Goal: Transaction & Acquisition: Purchase product/service

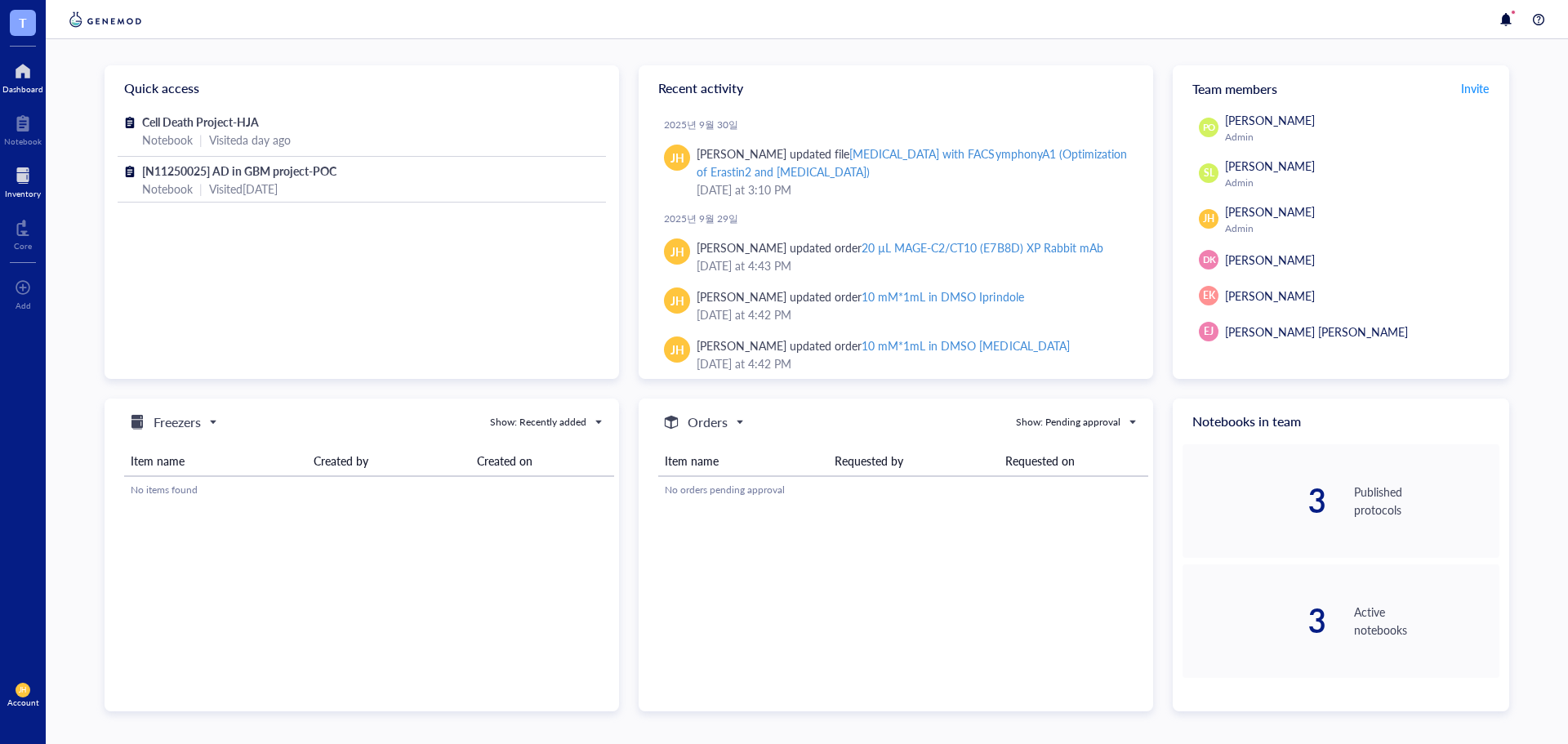
click at [7, 187] on div at bounding box center [23, 175] width 36 height 26
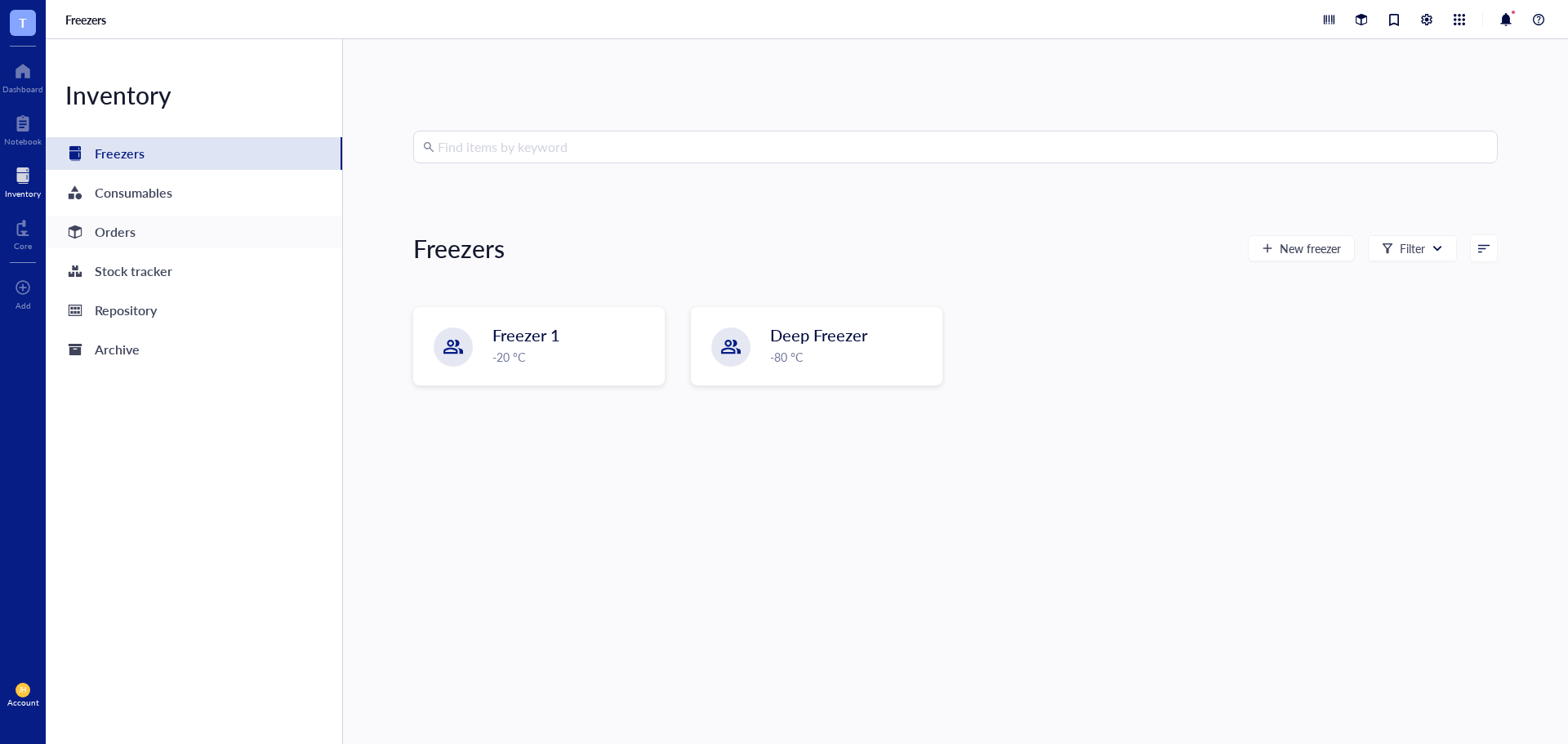
click at [204, 229] on div "Orders" at bounding box center [194, 232] width 296 height 33
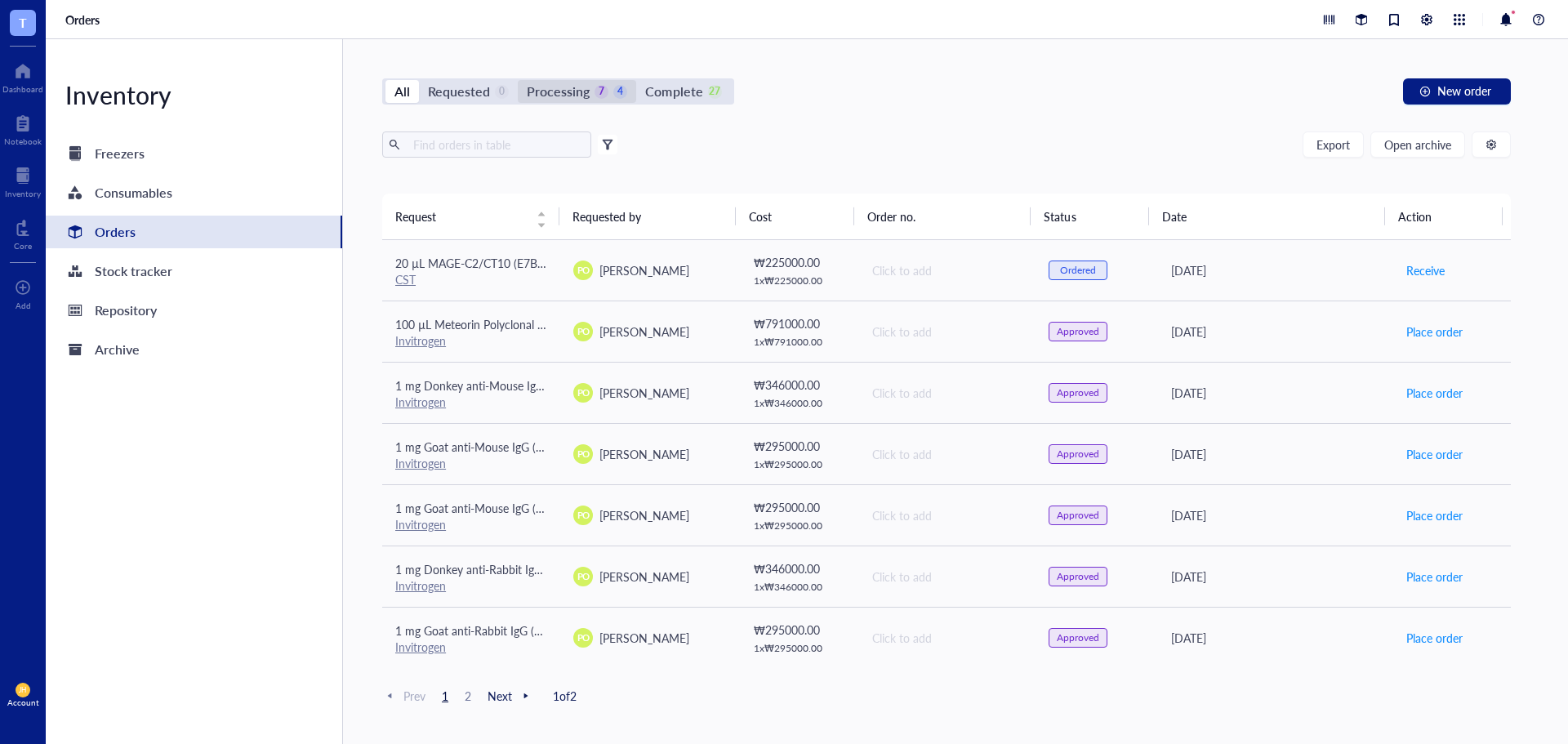
click at [564, 91] on div "Processing" at bounding box center [558, 92] width 63 height 22
click at [518, 80] on input "Processing 7 4" at bounding box center [518, 80] width 0 height 0
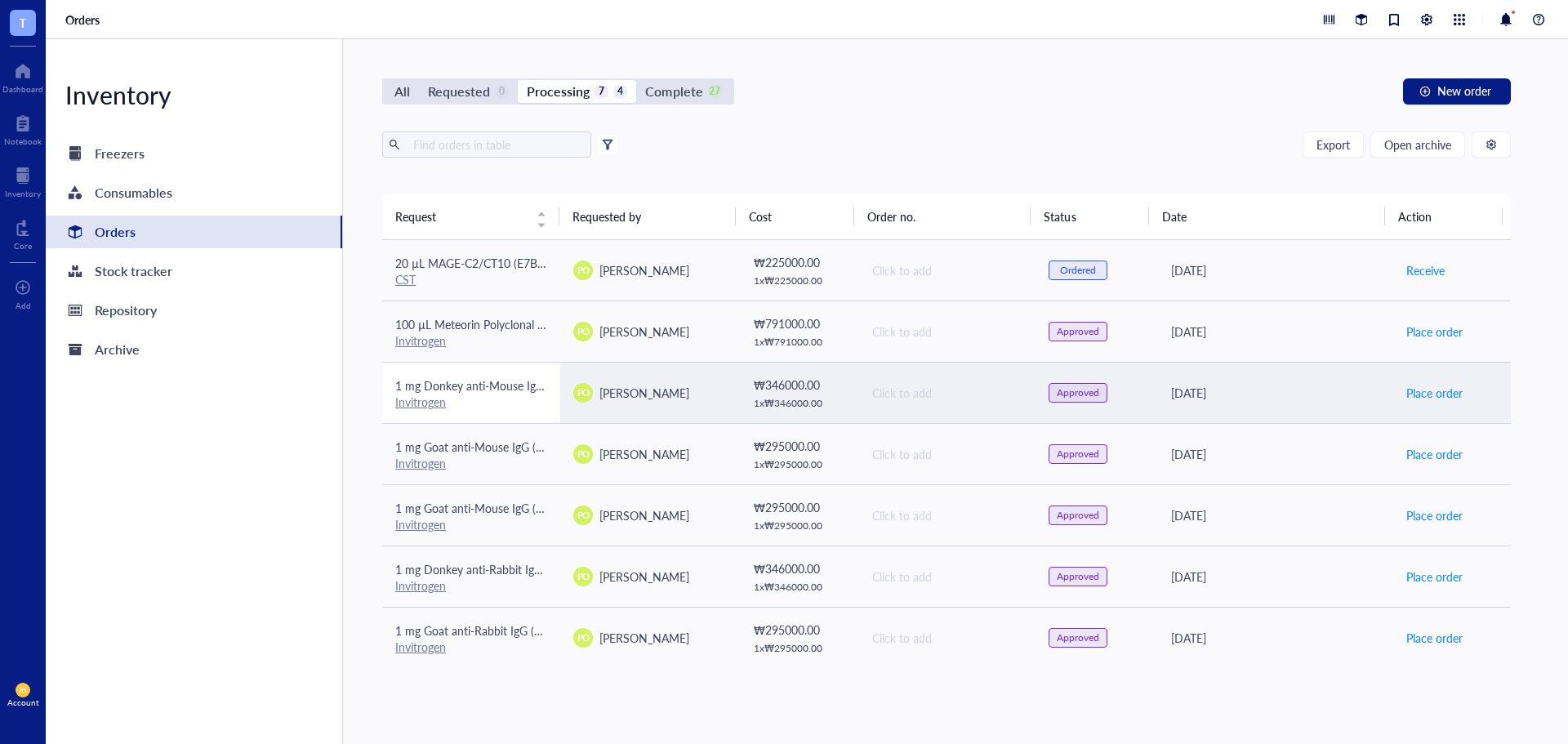
click at [527, 394] on div "Invitrogen" at bounding box center [471, 401] width 152 height 15
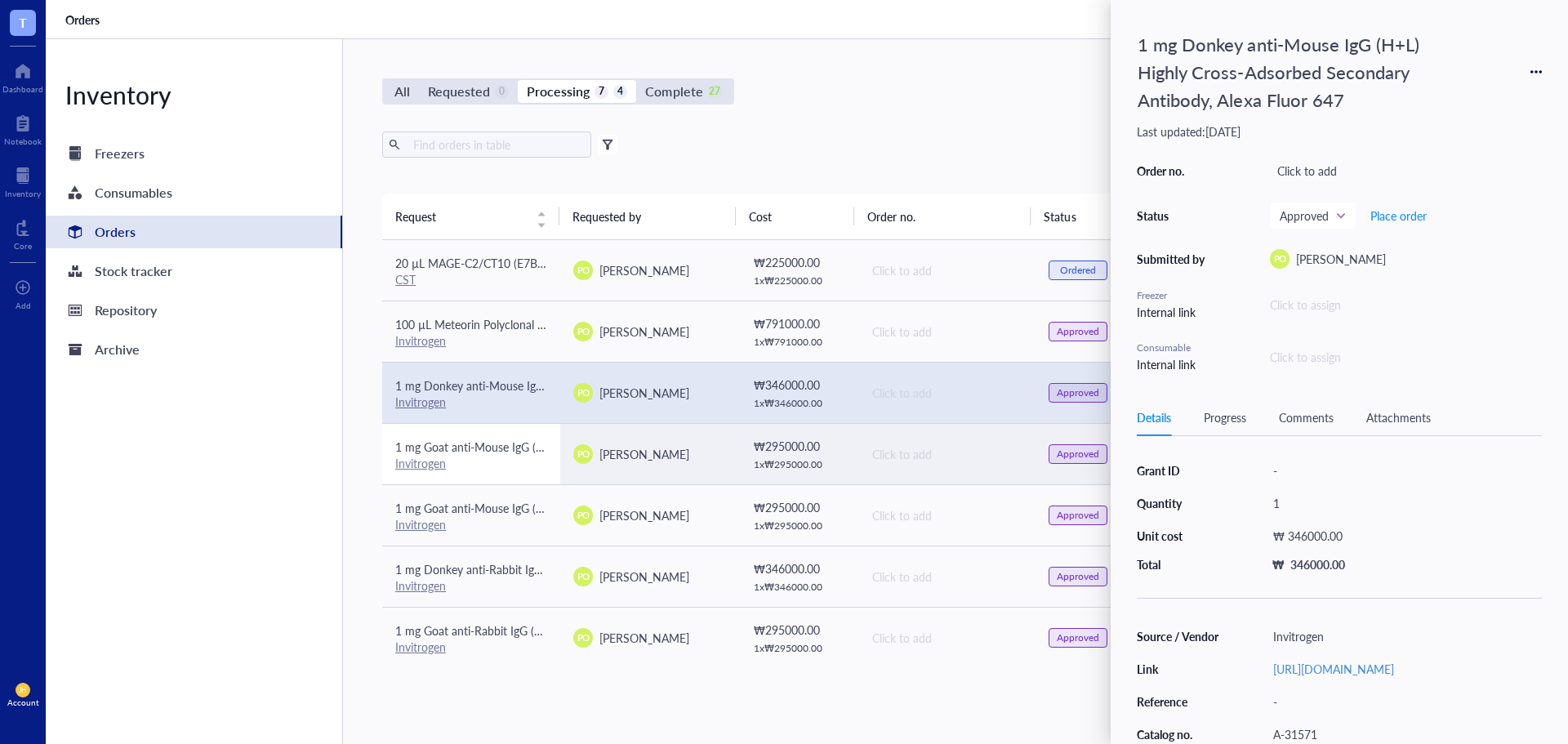
click at [527, 467] on div "Invitrogen" at bounding box center [471, 462] width 152 height 15
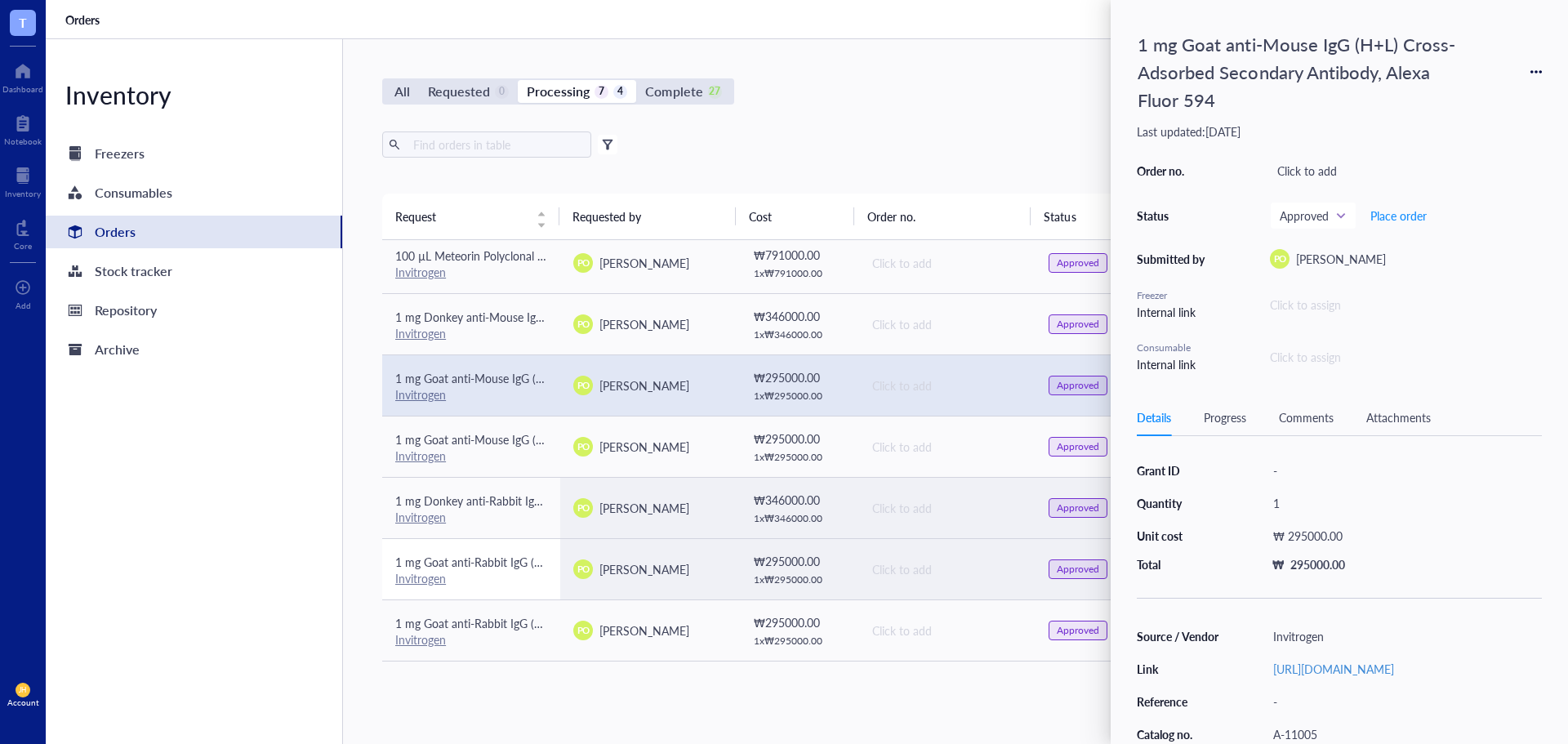
scroll to position [163, 0]
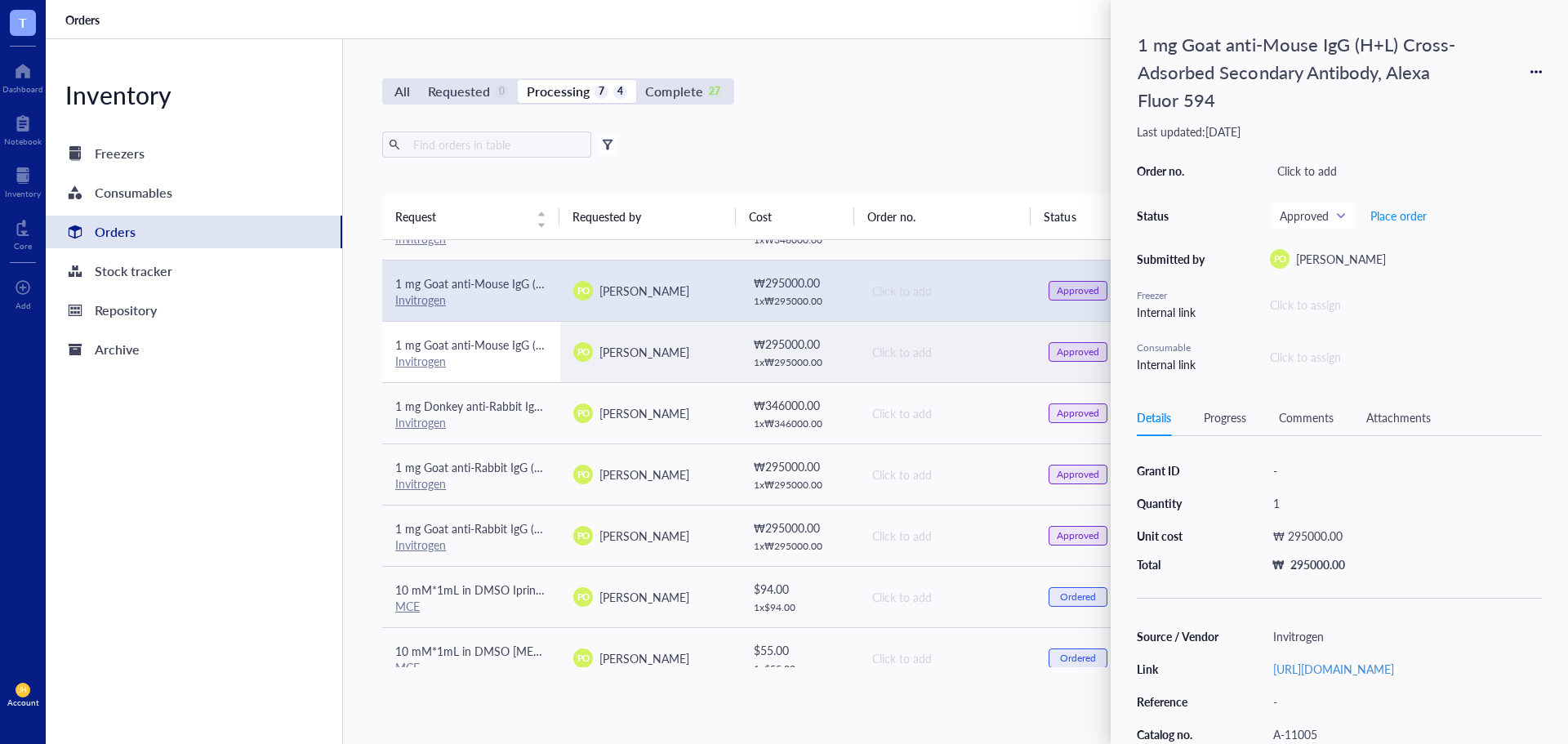
click at [502, 366] on div "Invitrogen" at bounding box center [471, 360] width 152 height 15
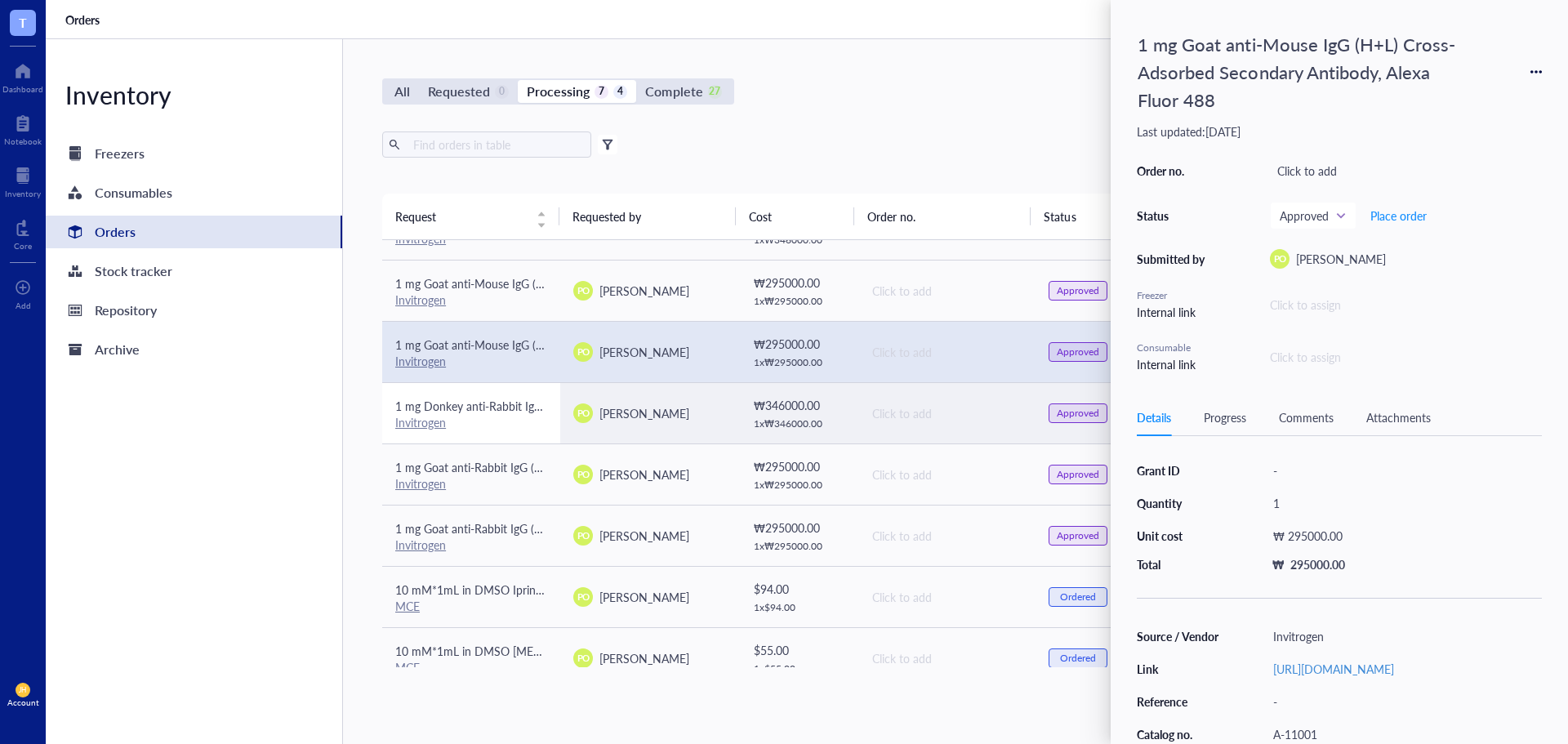
scroll to position [0, 0]
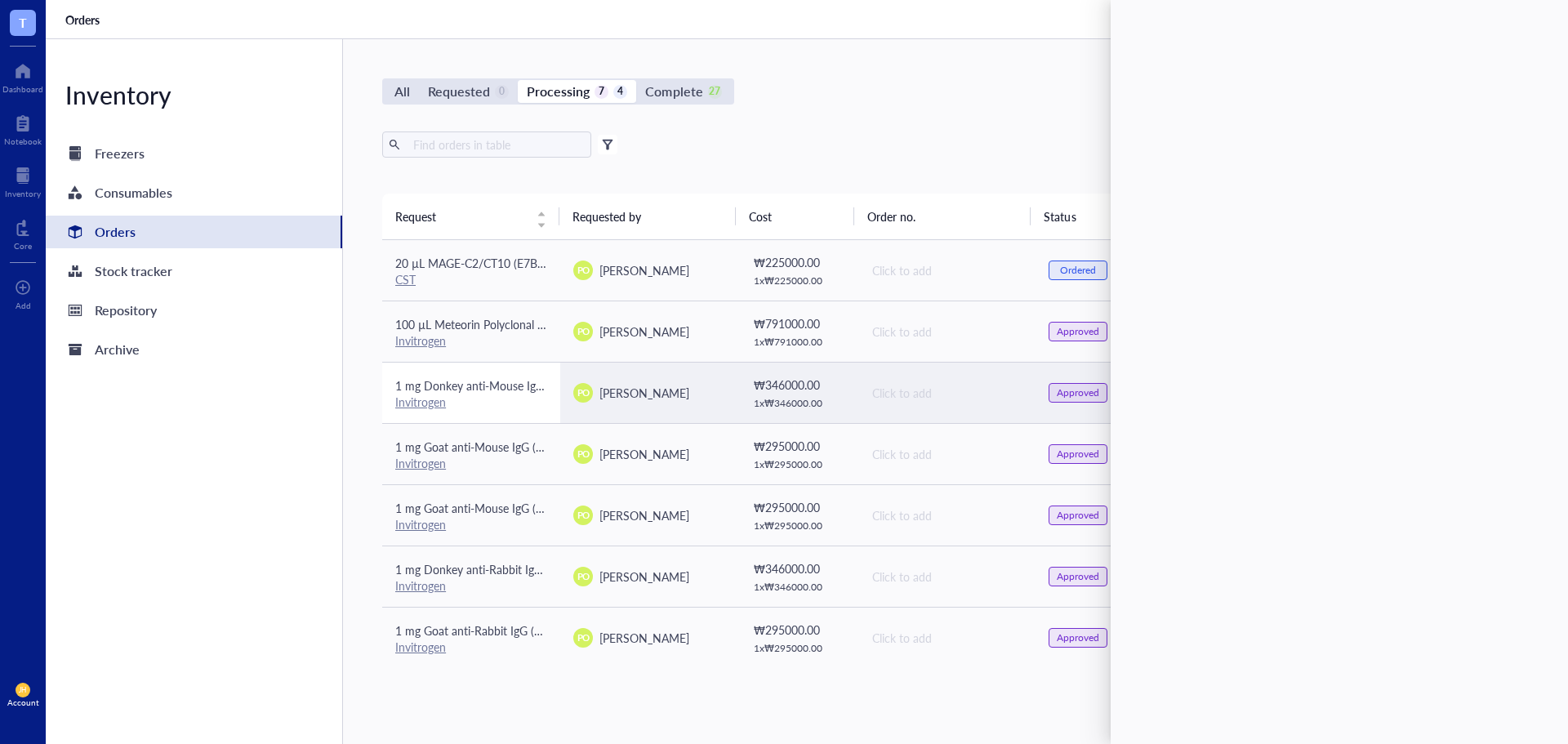
click at [503, 378] on span "1 mg Donkey anti-Mouse IgG (H+L) Highly Cross-Adsorbed Secondary Antibody, Alex…" at bounding box center [639, 385] width 488 height 16
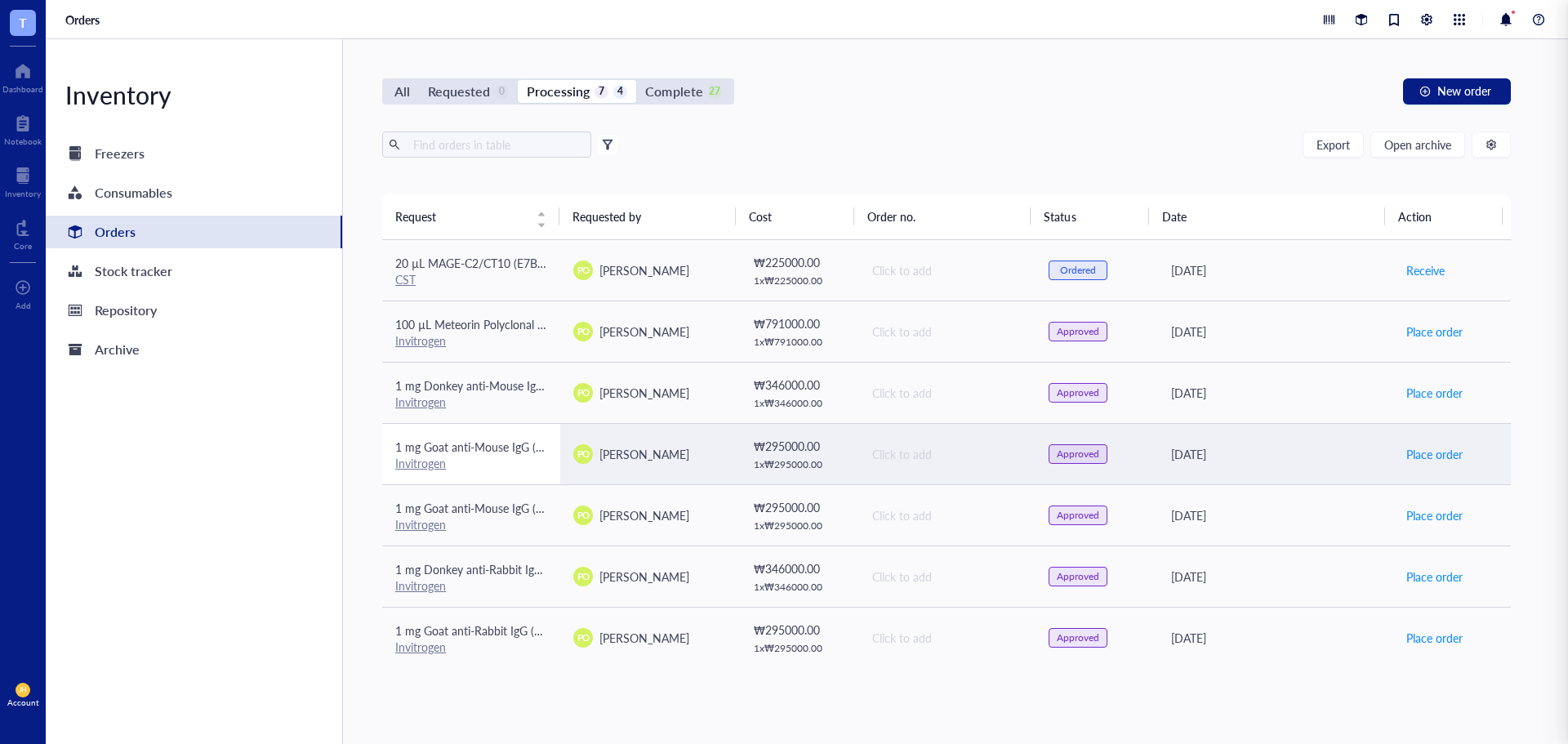
click at [506, 454] on span "1 mg Goat anti-Mouse IgG (H+L) Cross-Adsorbed Secondary Antibody, Alexa Fluor 5…" at bounding box center [614, 446] width 438 height 16
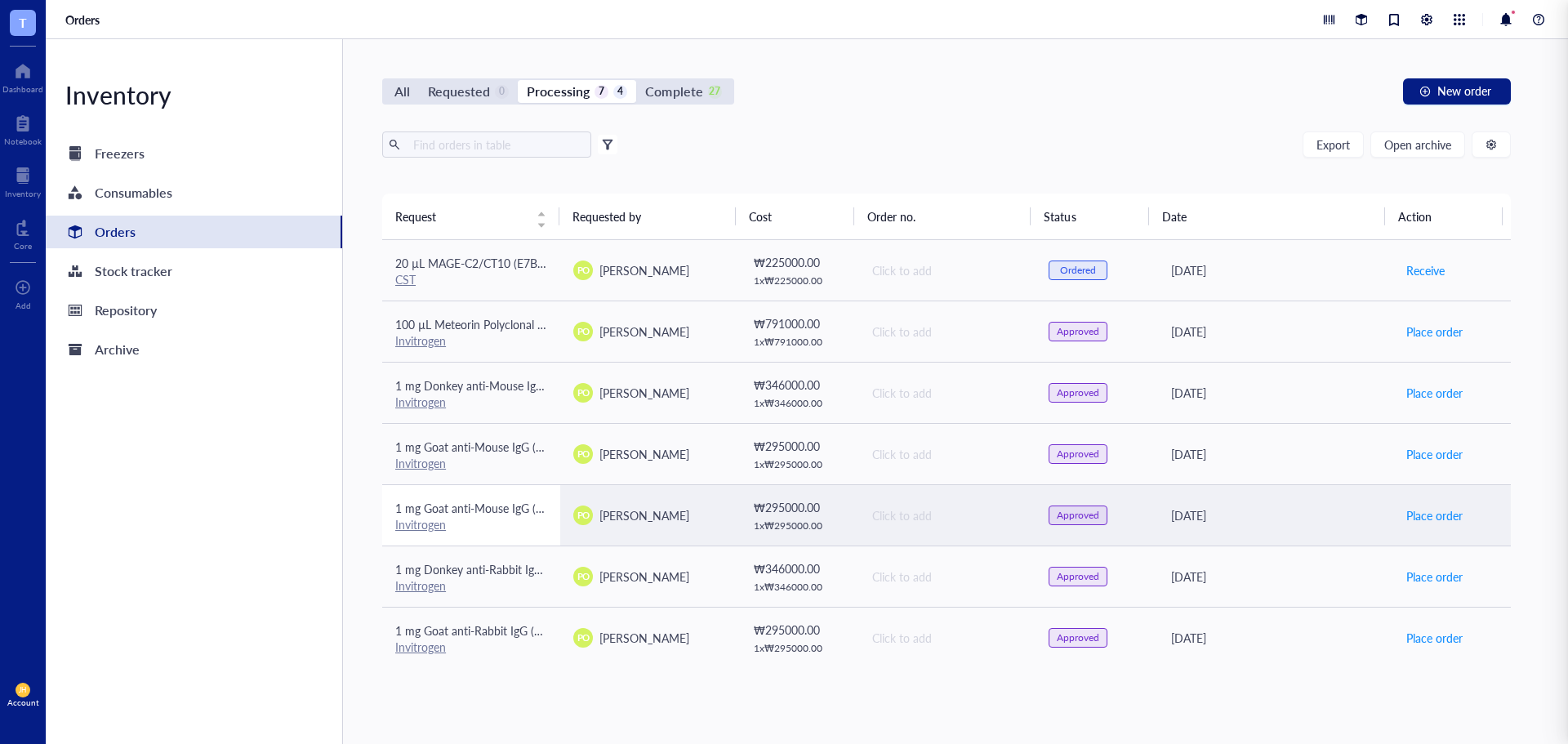
click at [524, 504] on span "1 mg Goat anti-Mouse IgG (H+L) Cross-Adsorbed Secondary Antibody, Alexa Fluor 4…" at bounding box center [614, 507] width 438 height 16
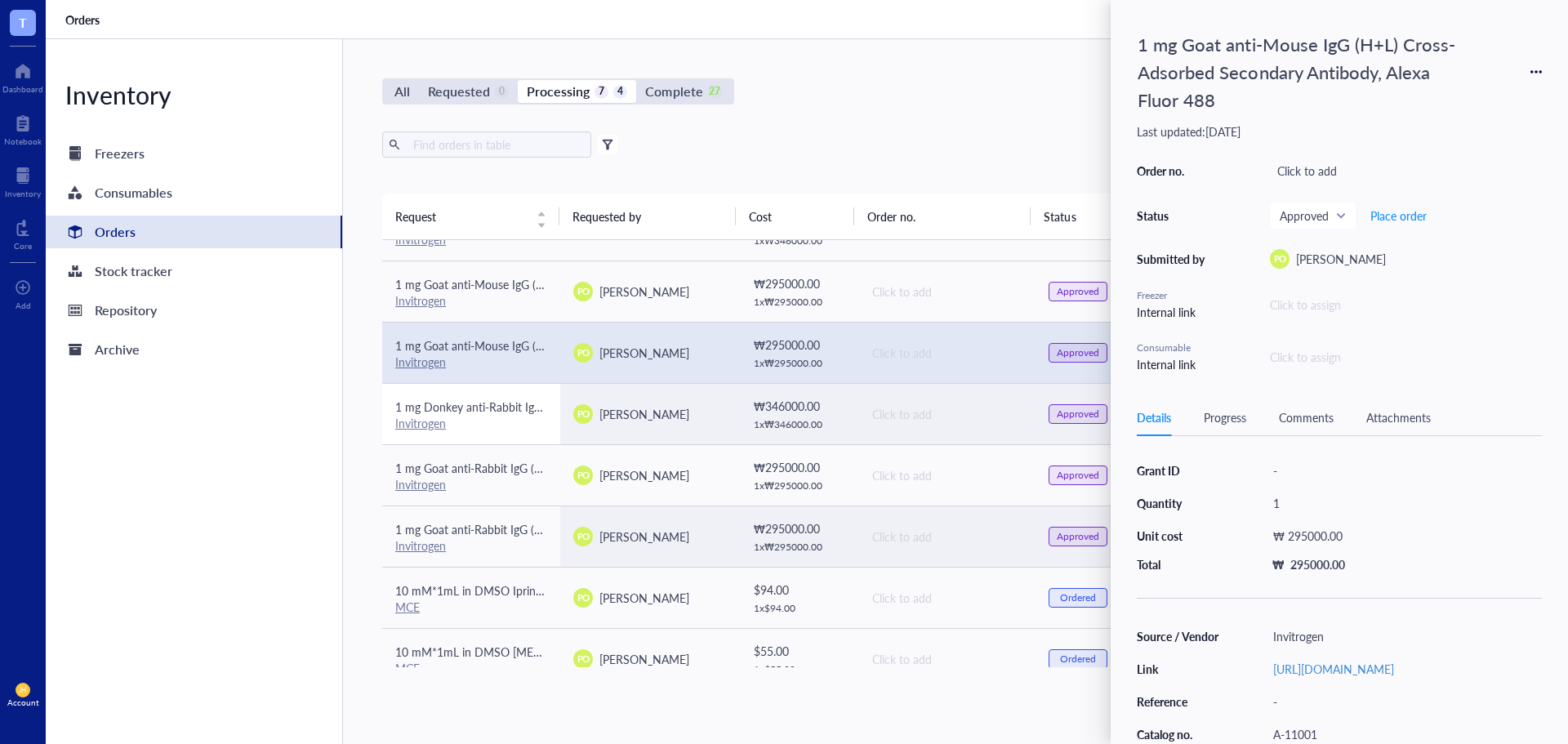
scroll to position [163, 0]
click at [492, 399] on span "1 mg Donkey anti-Rabbit IgG (H+L) Highly Cross-Adsorbed Secondary Antibody, Ale…" at bounding box center [638, 405] width 487 height 16
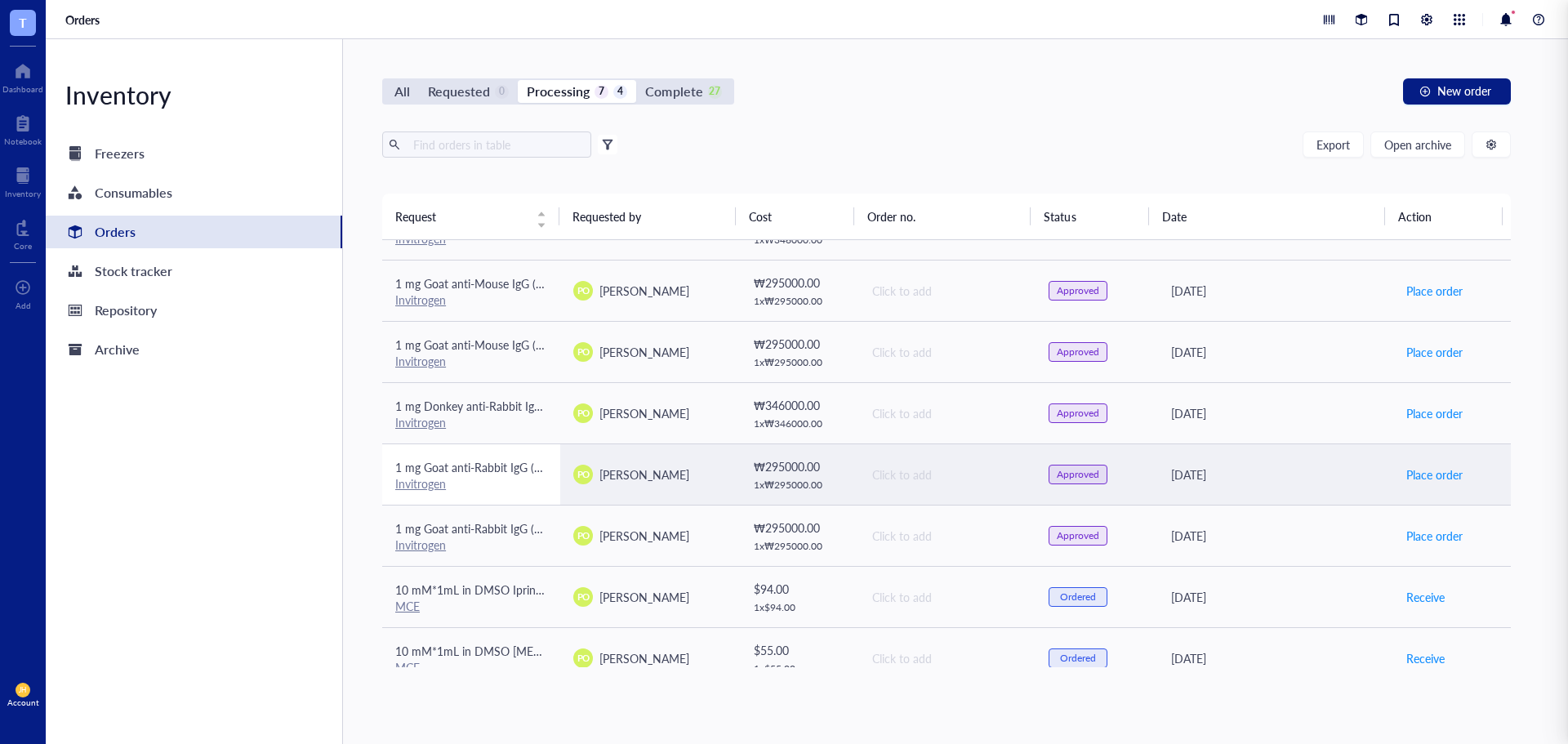
click at [470, 479] on div "Invitrogen" at bounding box center [471, 483] width 152 height 15
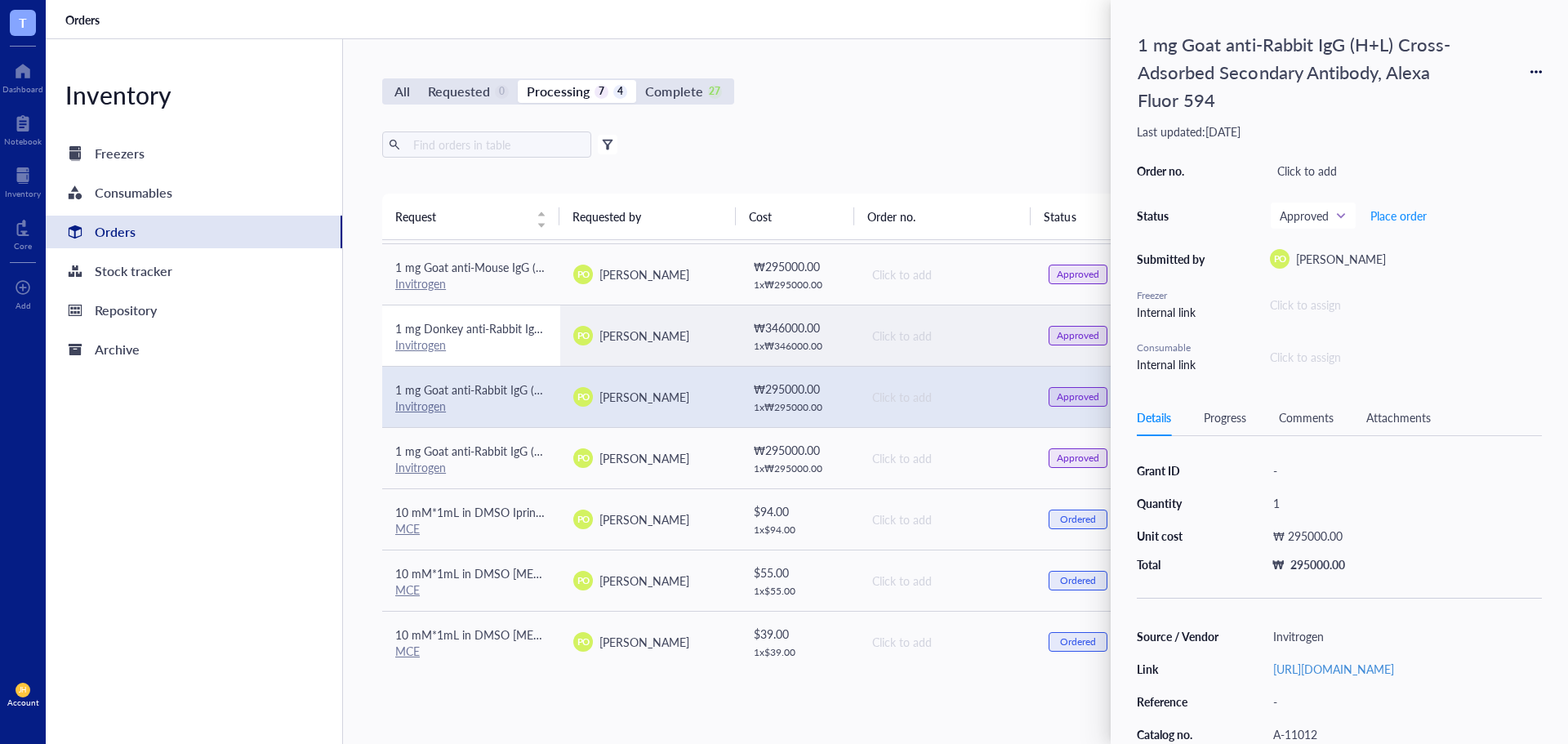
scroll to position [246, 0]
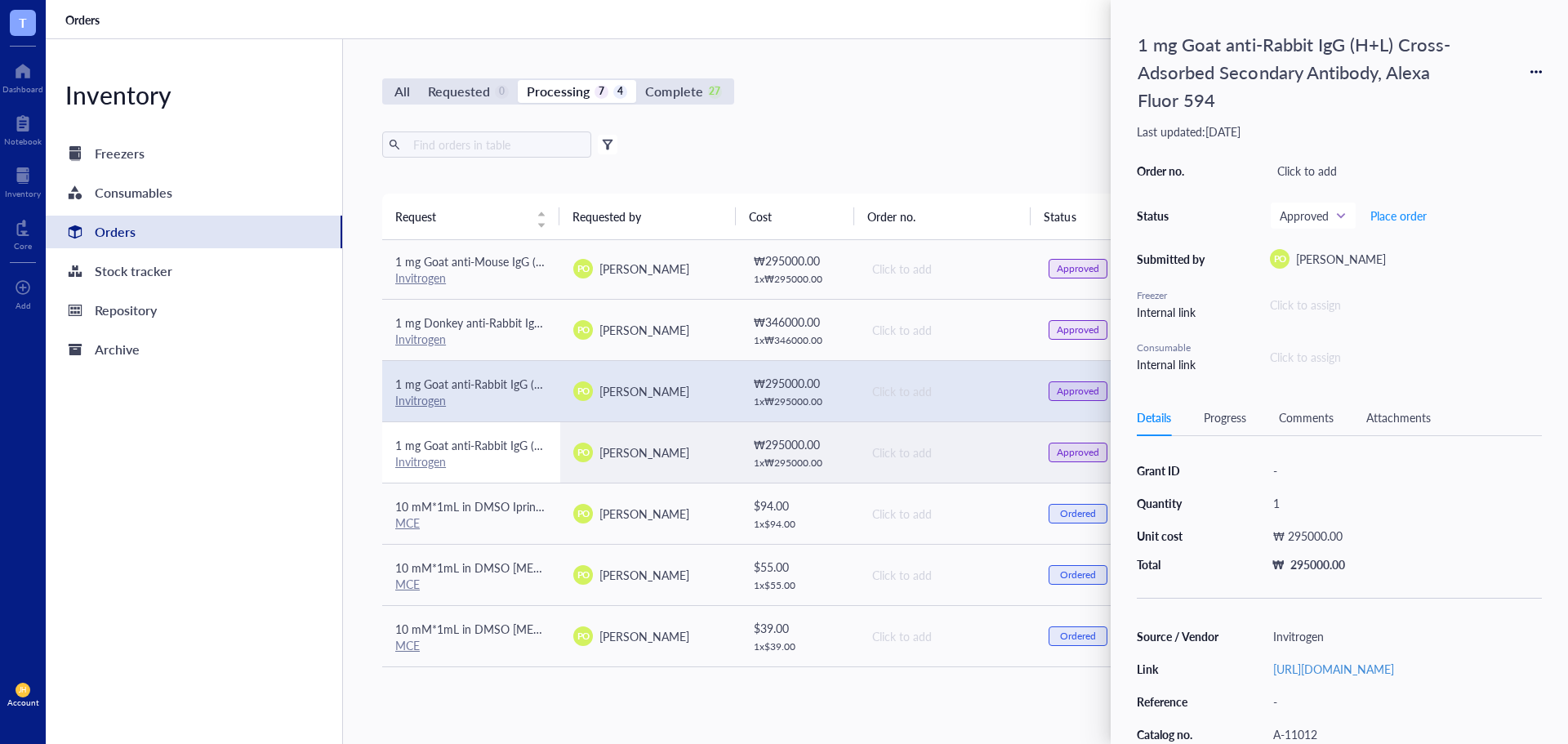
click at [479, 451] on span "1 mg Goat anti-Rabbit IgG (H+L) Cross-Adsorbed Secondary Antibody, Alexa Fluor …" at bounding box center [613, 444] width 437 height 16
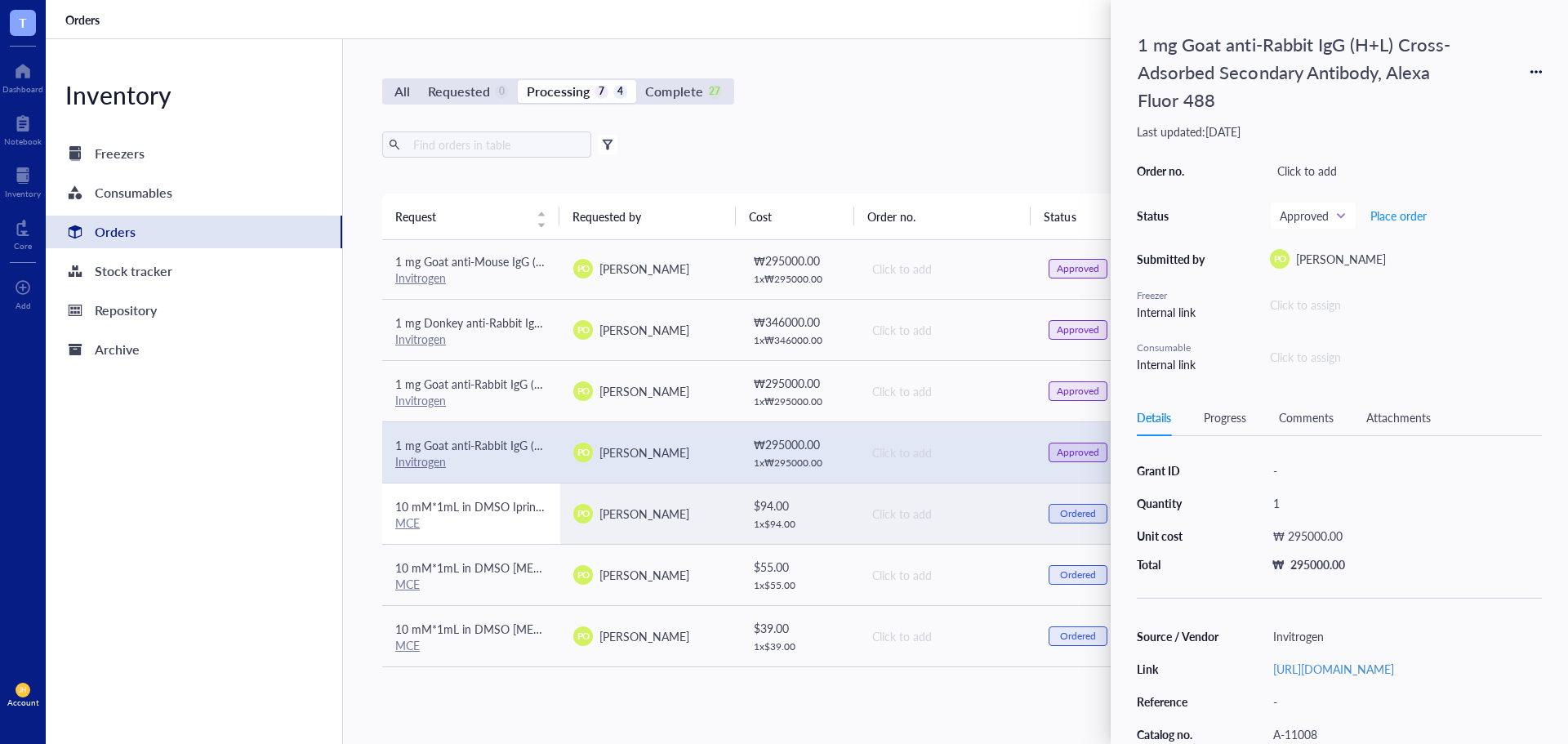
click at [479, 521] on div "MCE" at bounding box center [471, 522] width 152 height 15
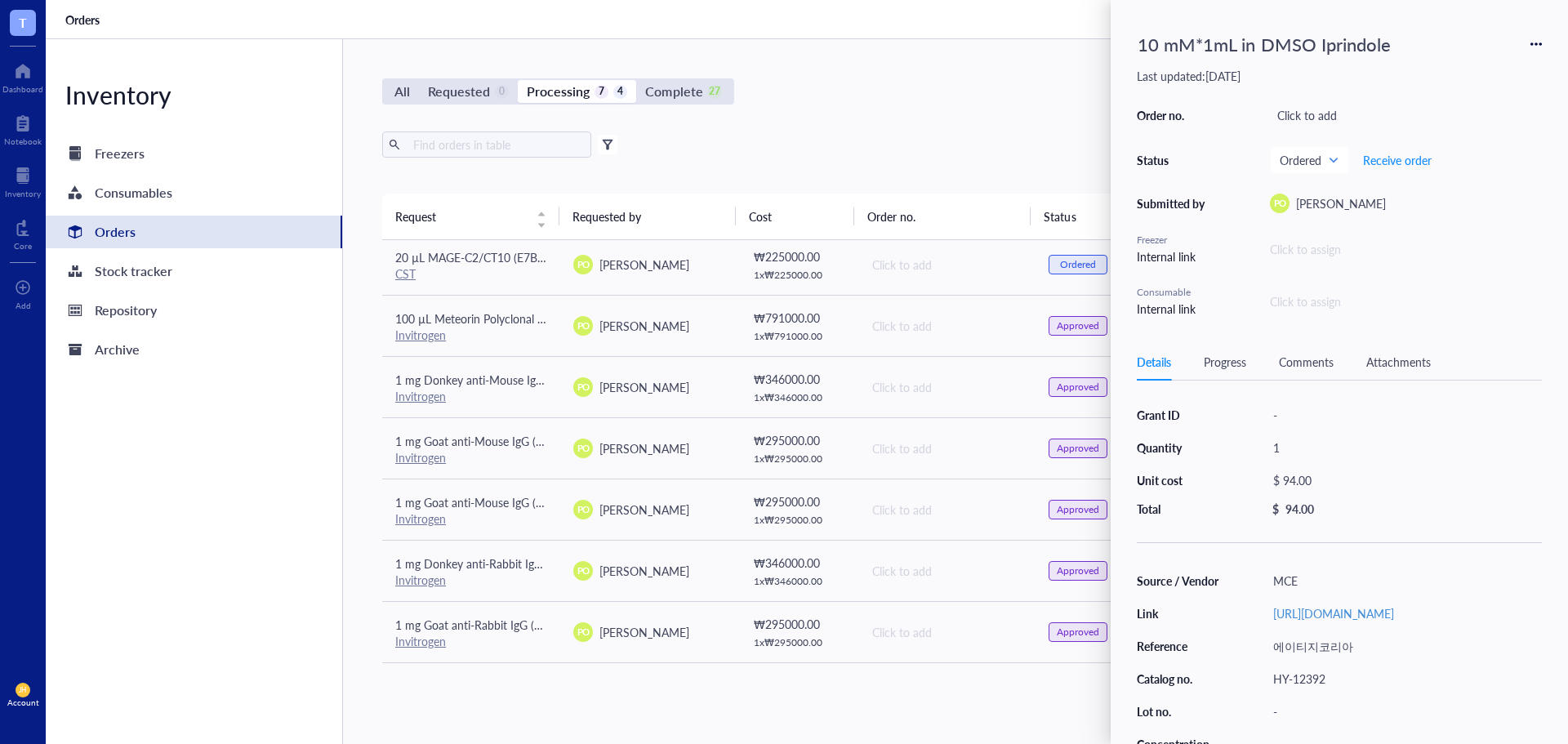
scroll to position [0, 0]
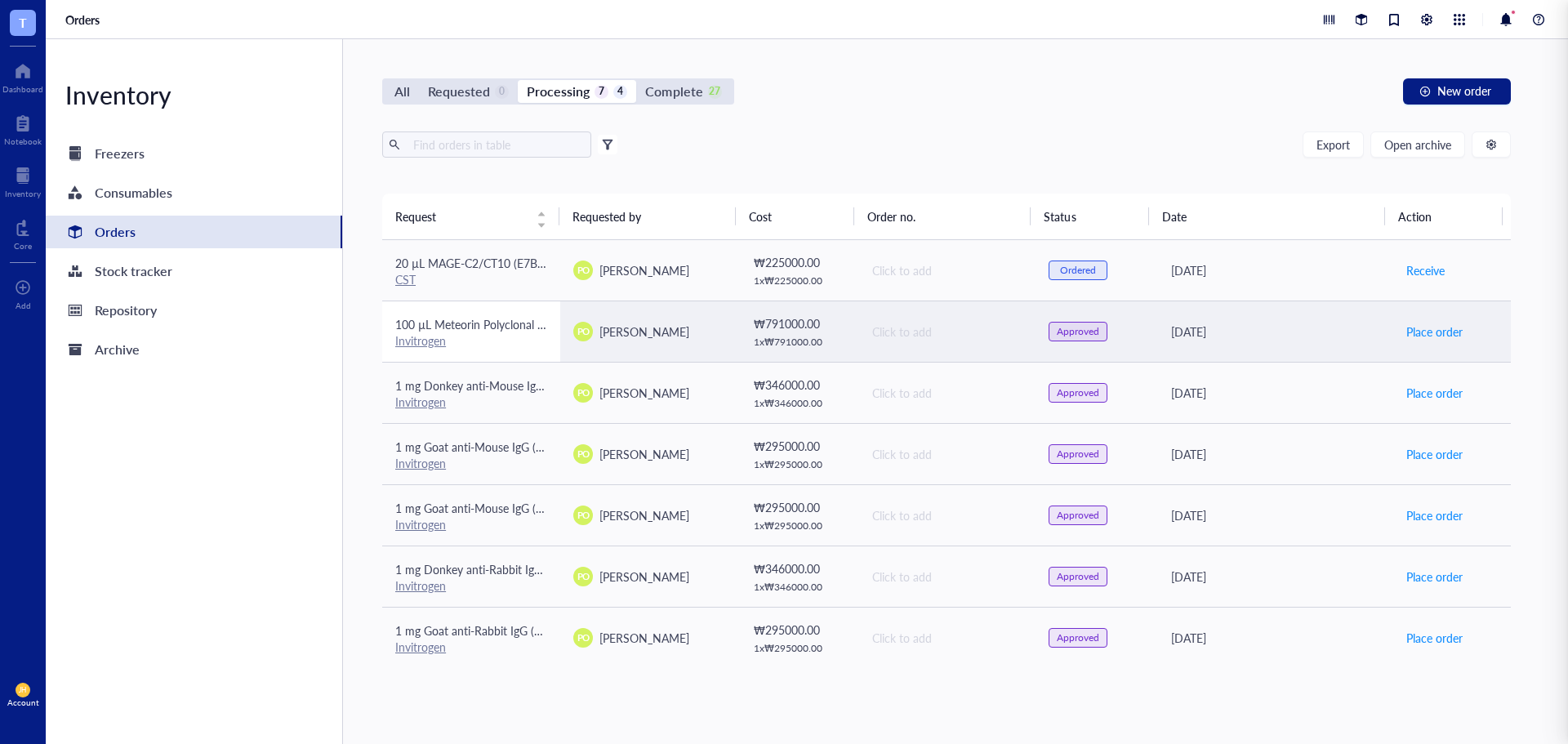
click at [503, 340] on div "Invitrogen" at bounding box center [471, 340] width 152 height 15
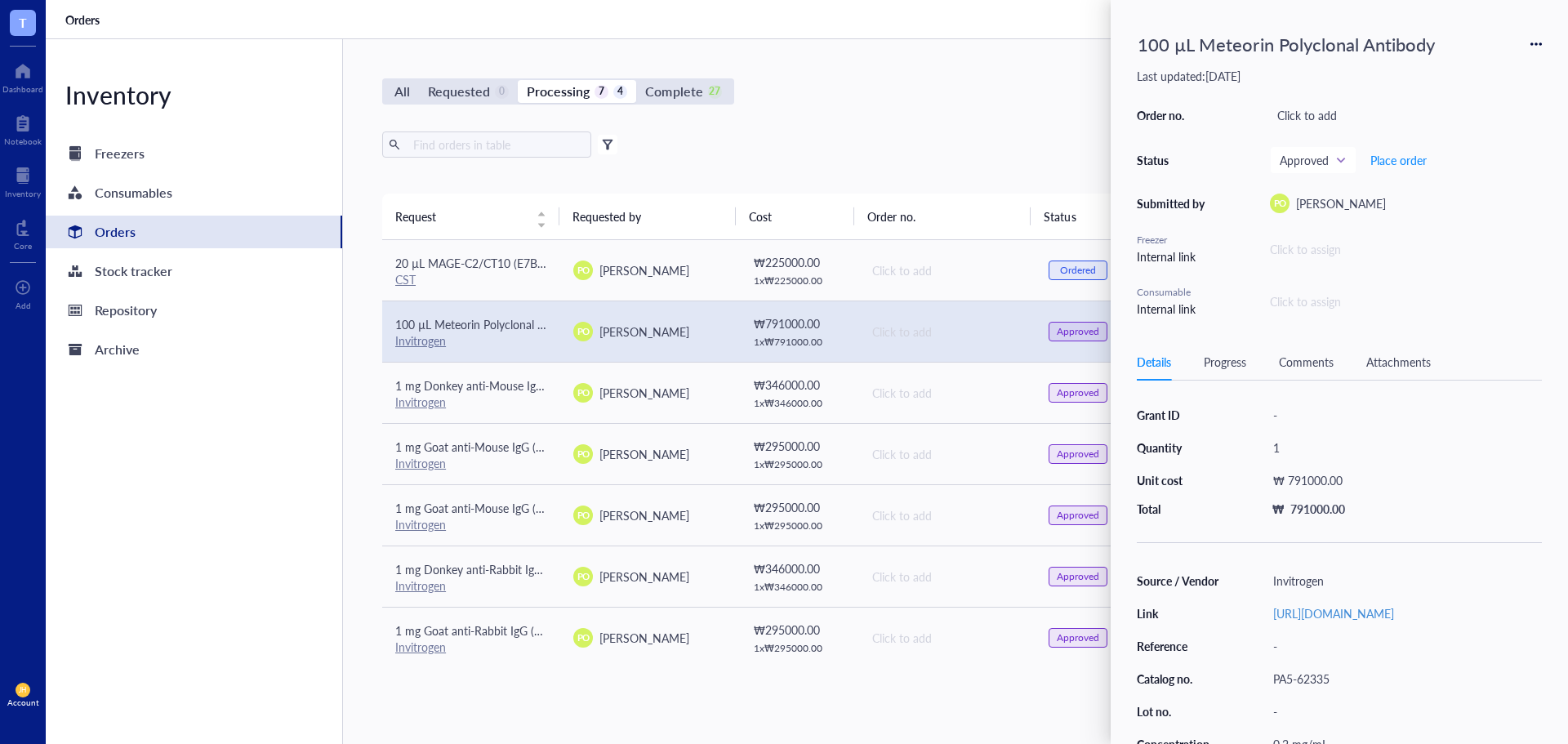
click at [928, 149] on div "Export Open archive" at bounding box center [947, 144] width 1129 height 26
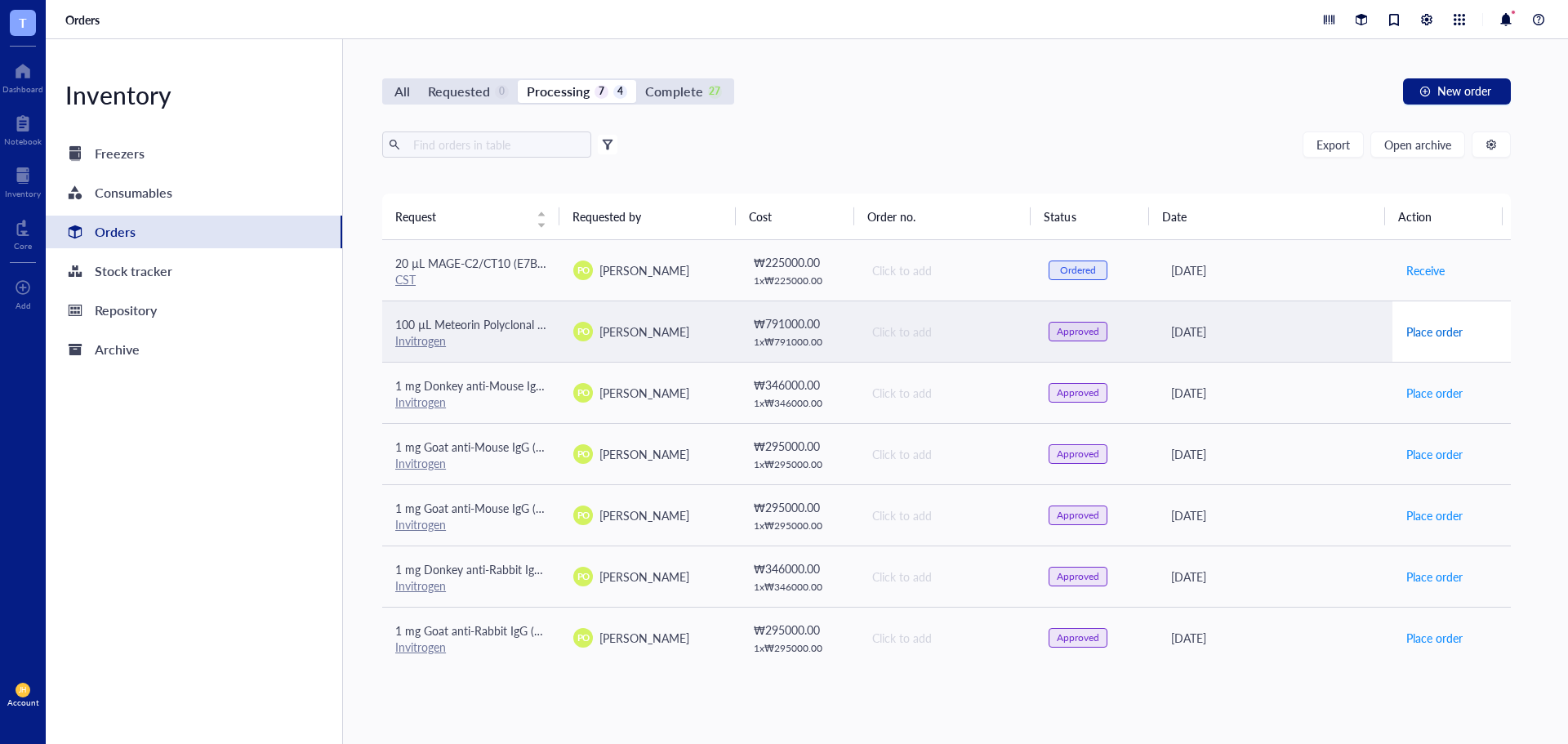
click at [1423, 330] on span "Place order" at bounding box center [1434, 331] width 56 height 18
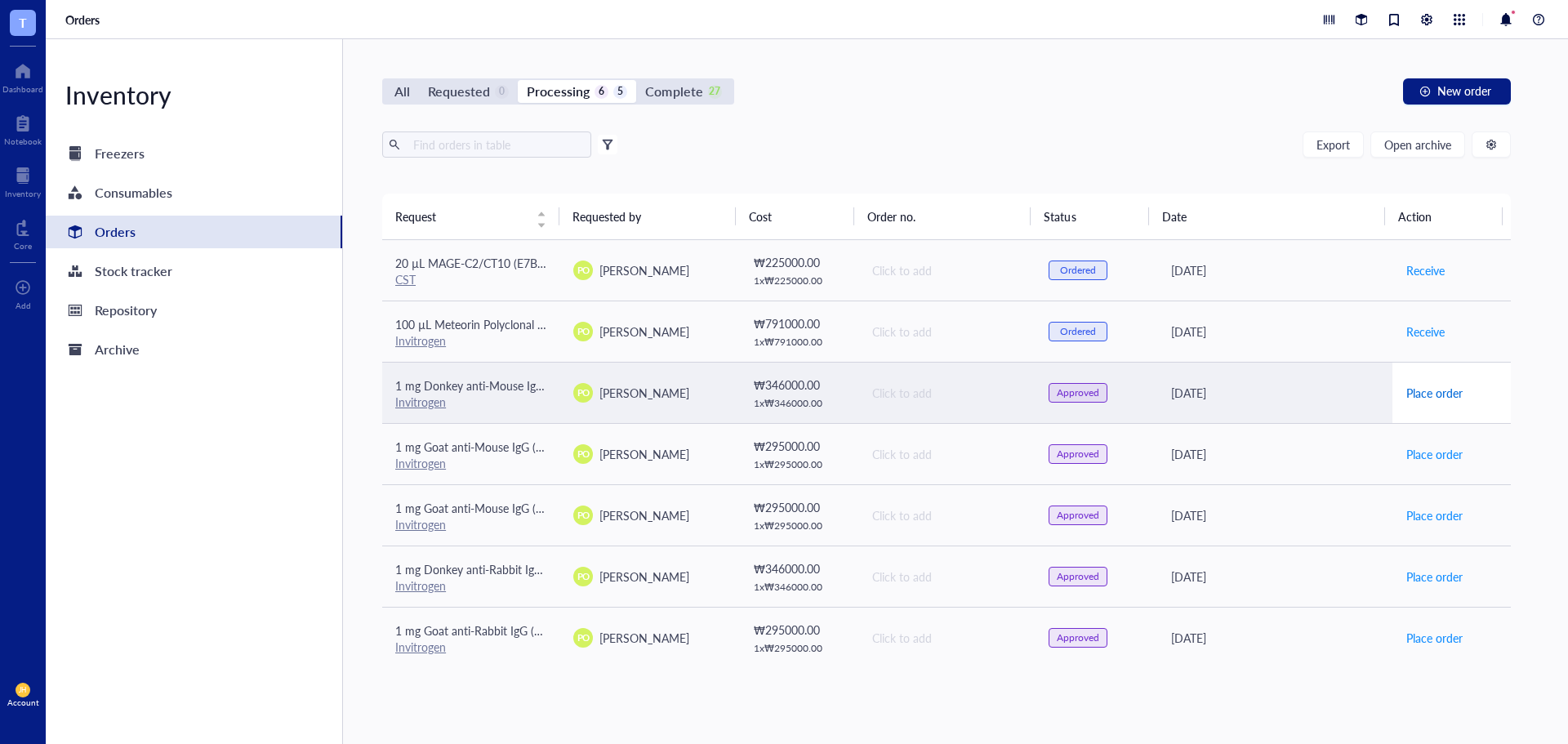
click at [1420, 390] on span "Place order" at bounding box center [1434, 392] width 56 height 18
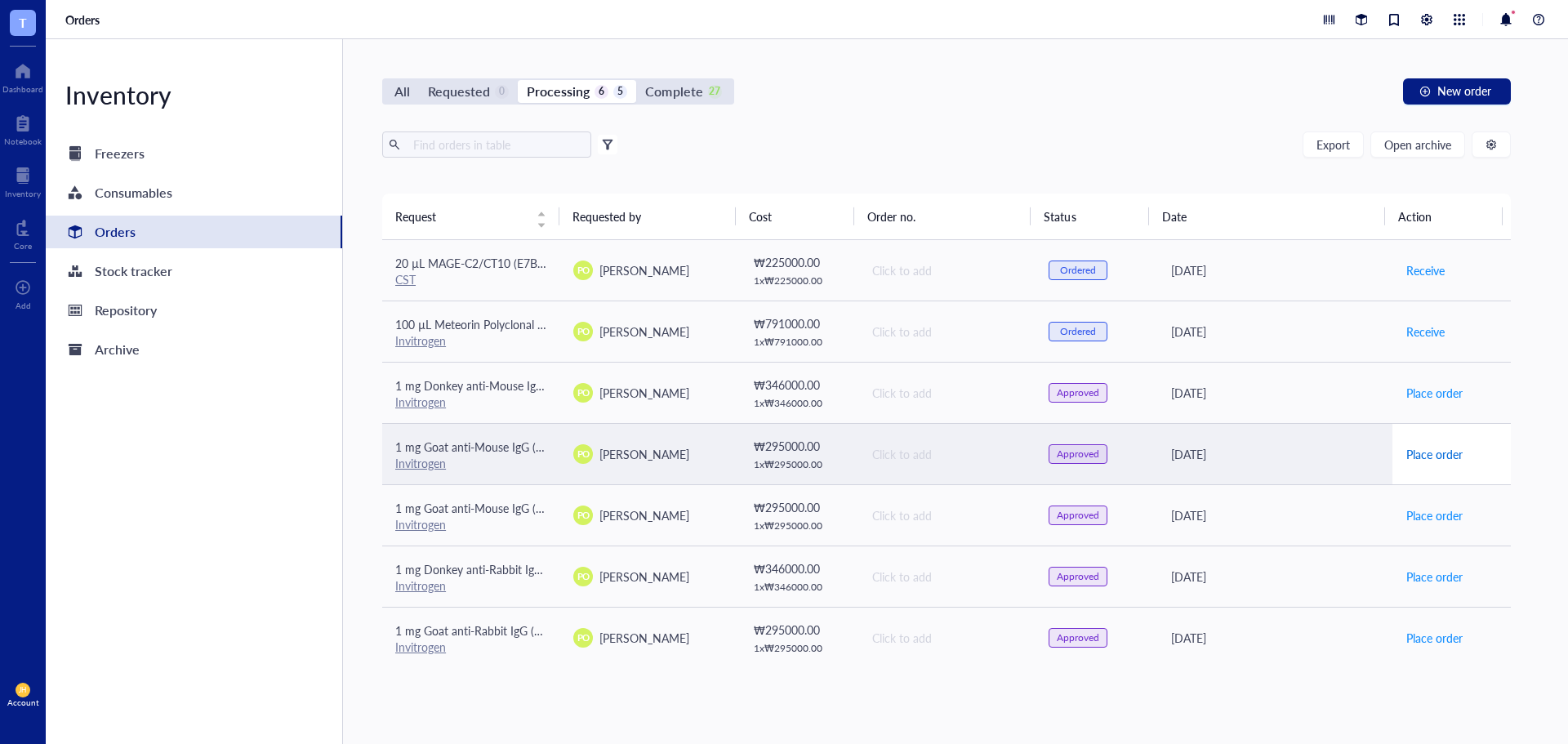
click at [1428, 457] on span "Place order" at bounding box center [1434, 454] width 56 height 18
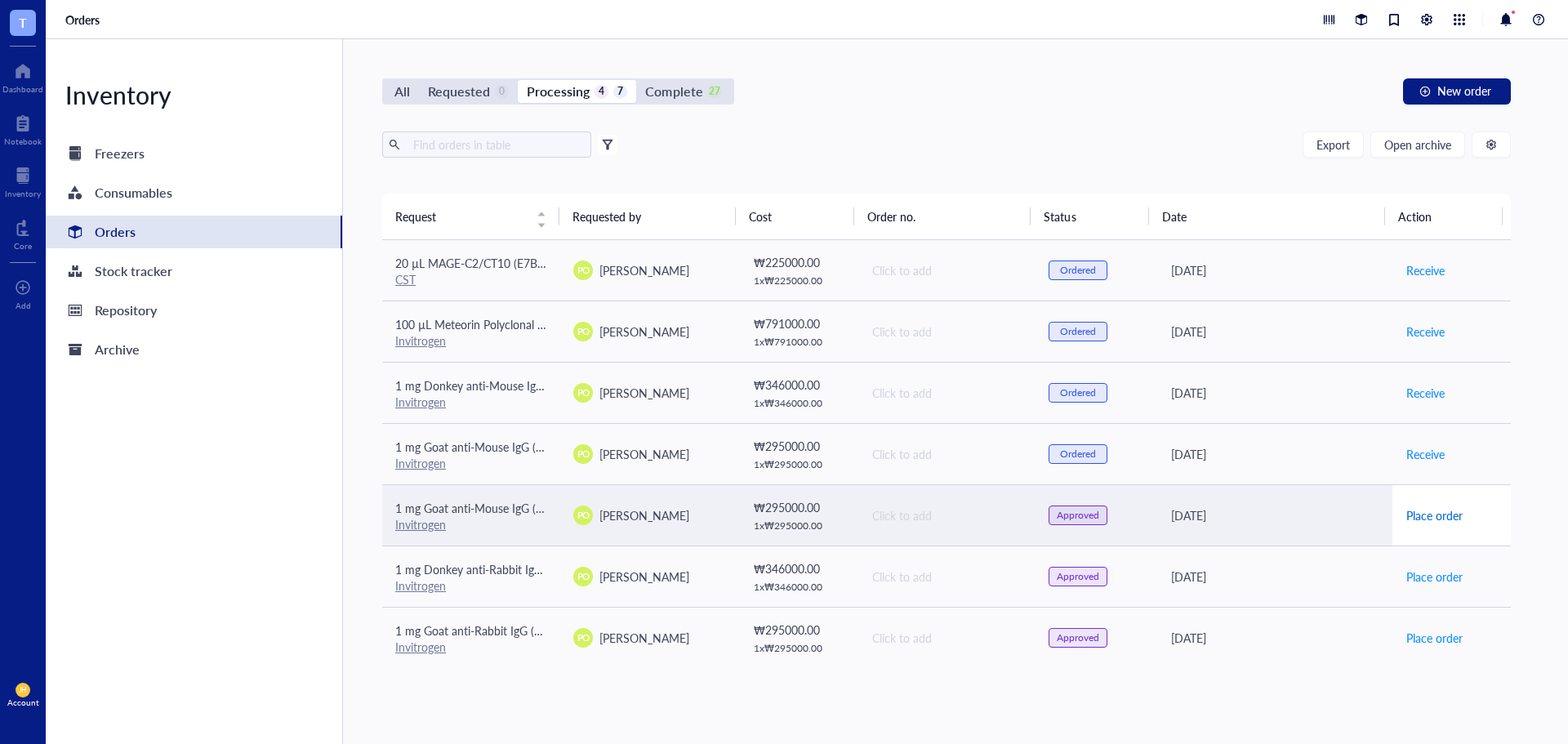
click at [1431, 513] on span "Place order" at bounding box center [1434, 515] width 56 height 18
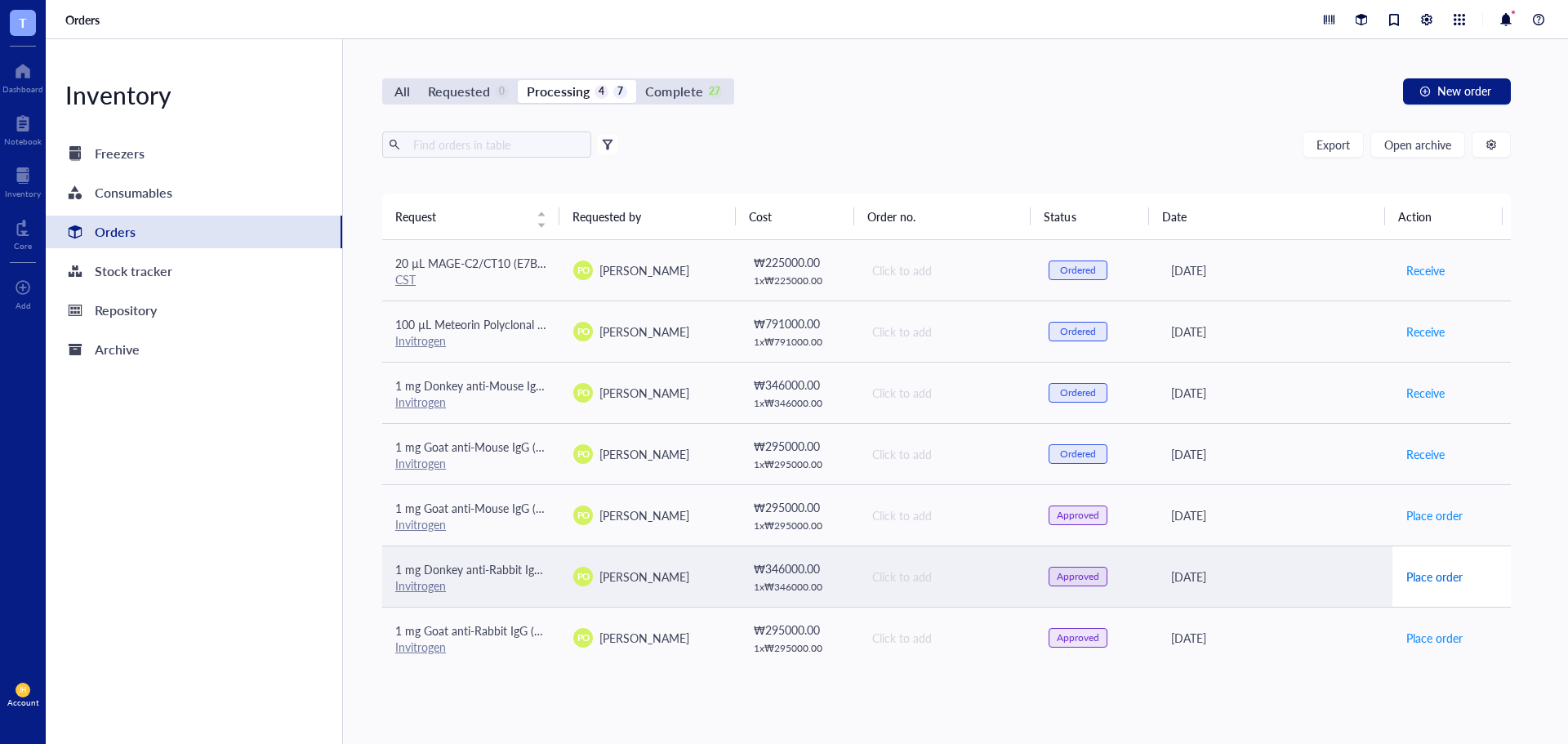
click at [1406, 579] on span "Place order" at bounding box center [1434, 576] width 56 height 18
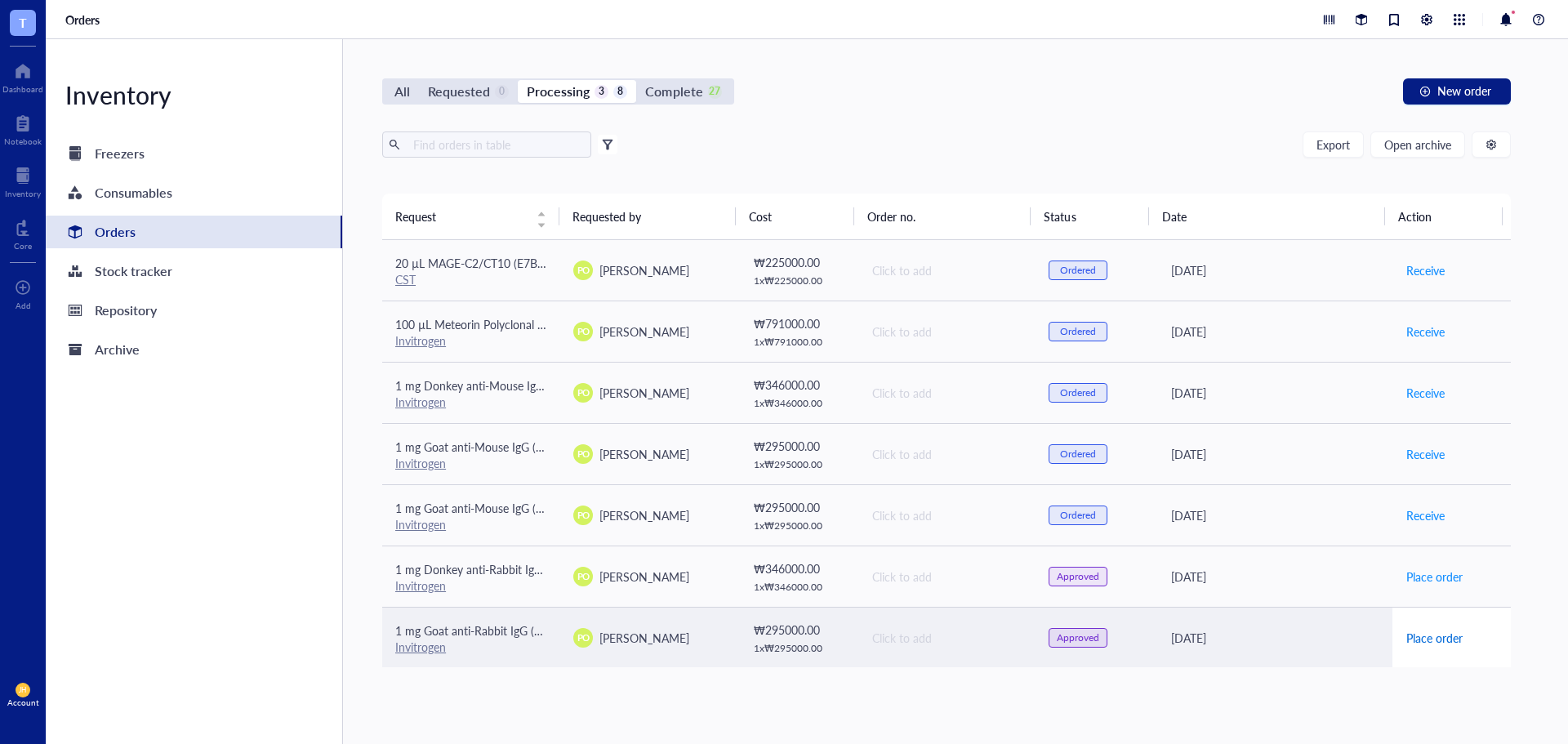
click at [1427, 643] on span "Place order" at bounding box center [1434, 637] width 56 height 18
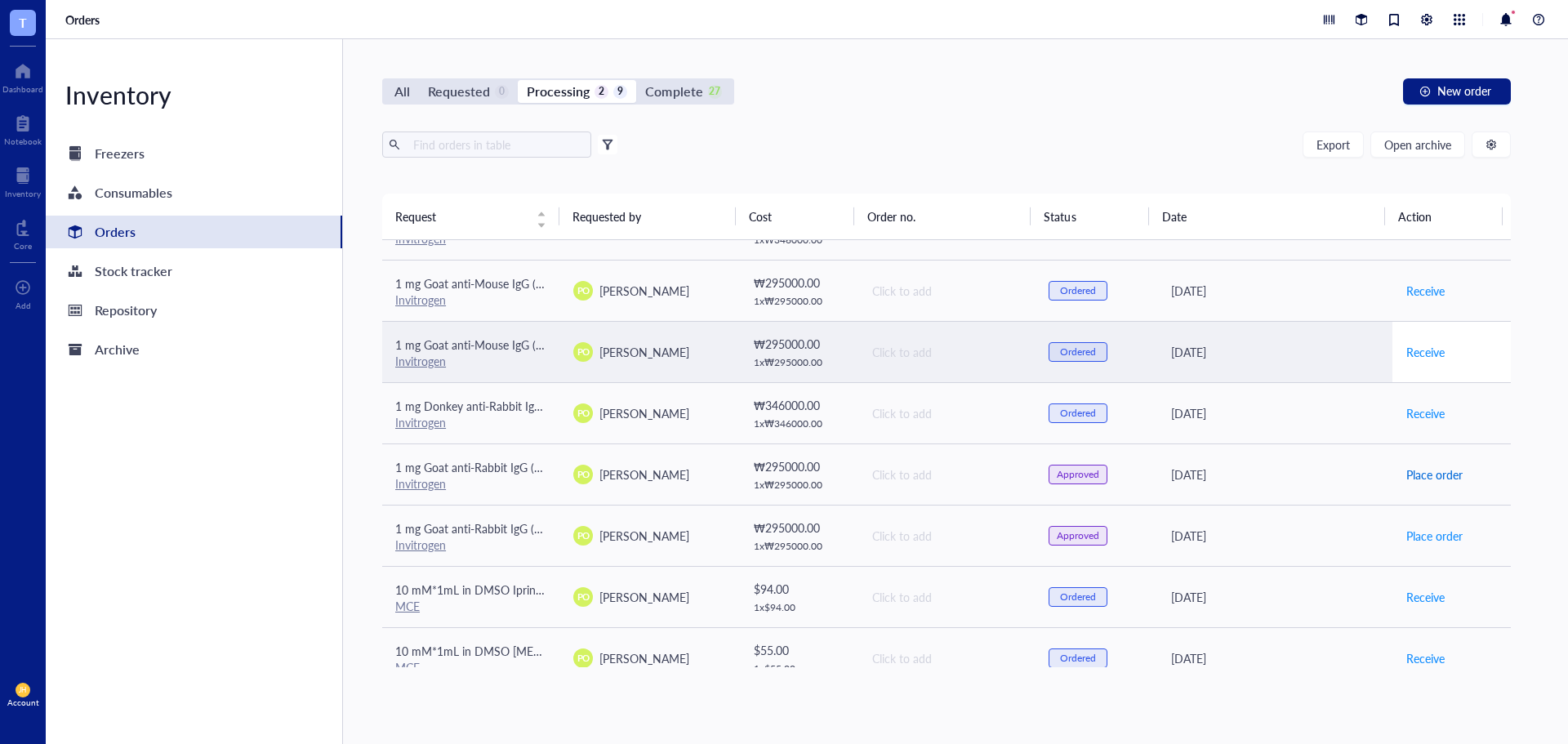
scroll to position [246, 0]
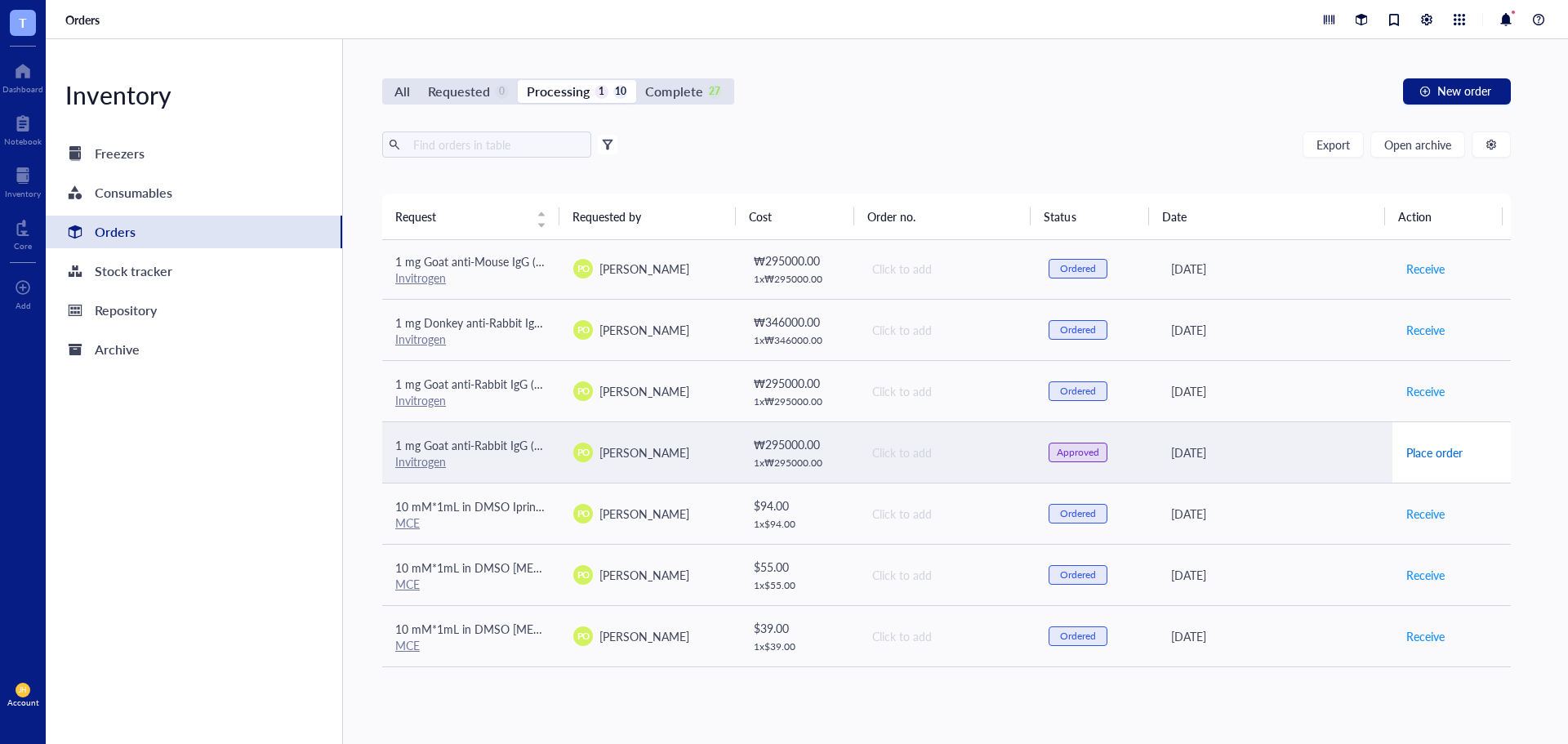
click at [1418, 454] on span "Place order" at bounding box center [1434, 452] width 56 height 18
